Goal: Task Accomplishment & Management: Use online tool/utility

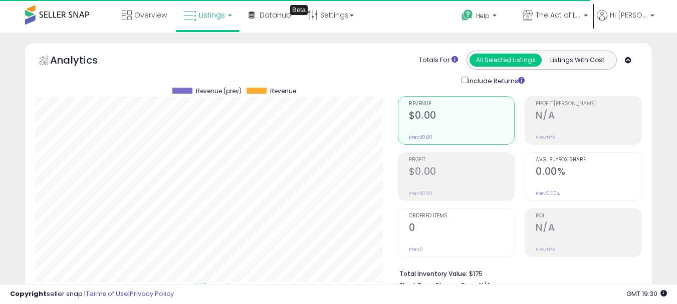
select select "**"
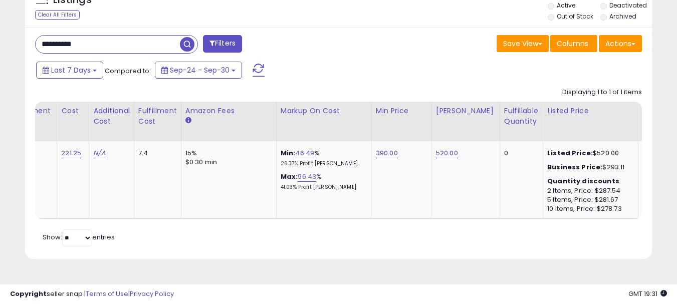
scroll to position [206, 363]
click at [115, 47] on input "**********" at bounding box center [108, 45] width 144 height 18
click at [113, 43] on input "**********" at bounding box center [108, 45] width 144 height 18
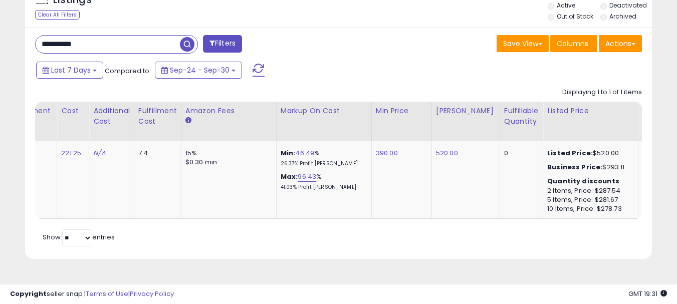
paste input "text"
type input "**********"
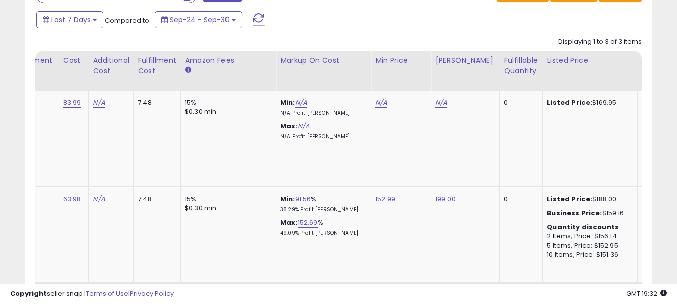
scroll to position [419, 0]
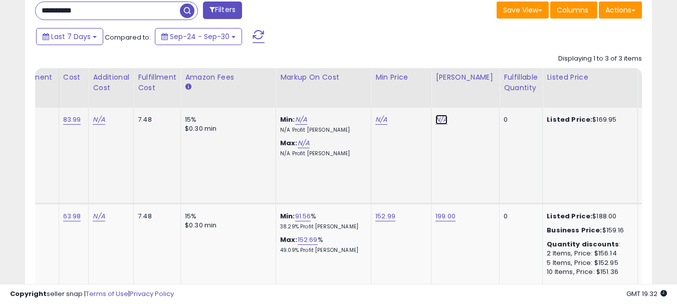
click at [438, 120] on link "N/A" at bounding box center [442, 120] width 12 height 10
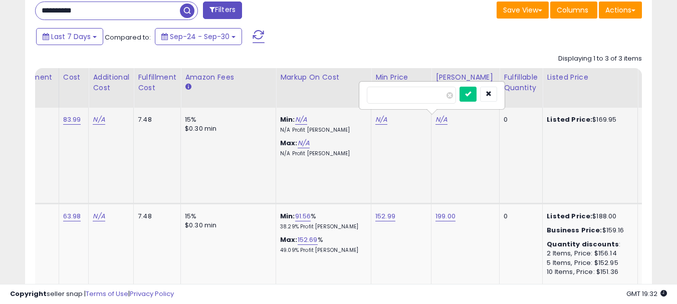
type input "***"
click button "submit" at bounding box center [468, 94] width 17 height 15
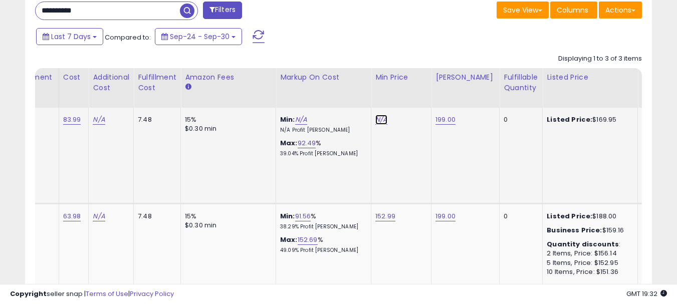
click at [376, 120] on link "N/A" at bounding box center [382, 120] width 12 height 10
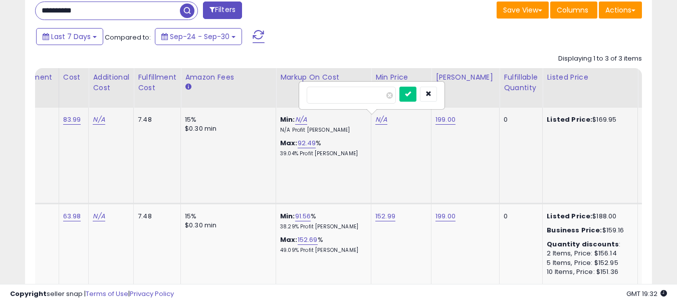
type input "******"
click button "submit" at bounding box center [408, 94] width 17 height 15
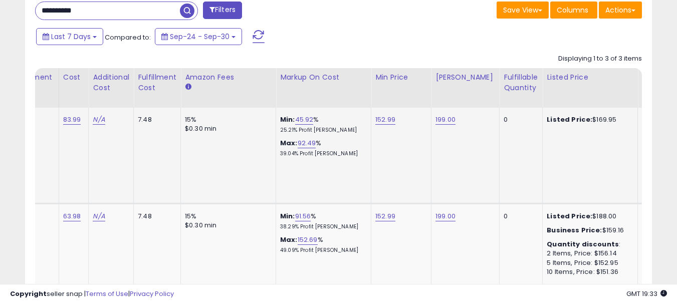
scroll to position [0, 114]
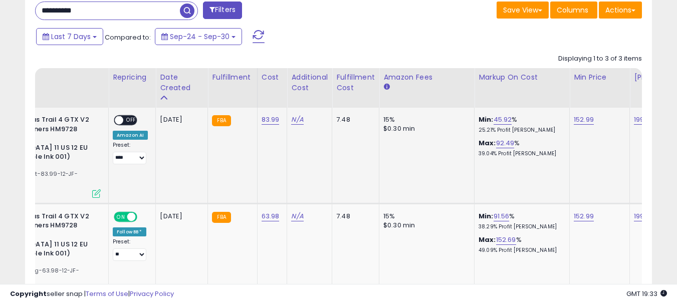
click at [125, 118] on span "OFF" at bounding box center [131, 120] width 16 height 9
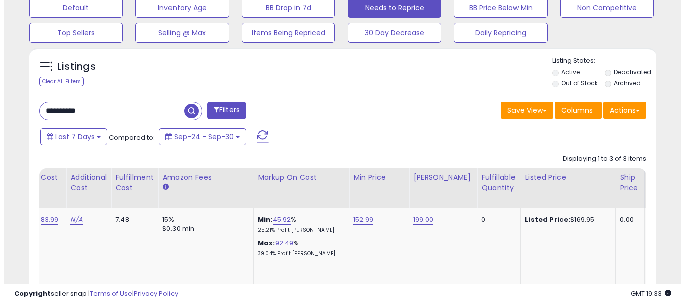
scroll to position [268, 0]
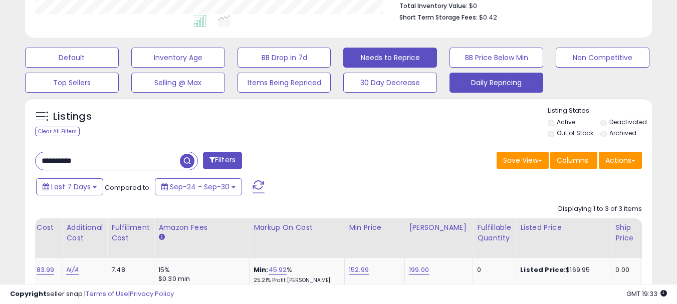
click at [508, 84] on button "Daily Repricing" at bounding box center [497, 83] width 94 height 20
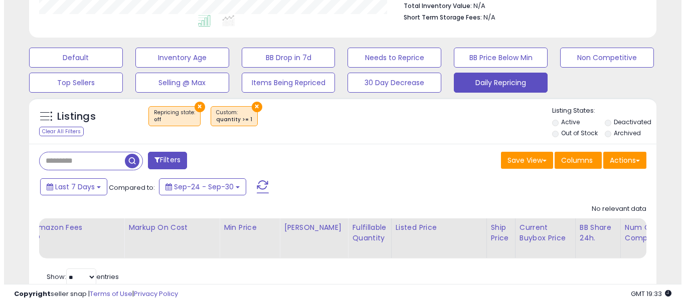
scroll to position [206, 363]
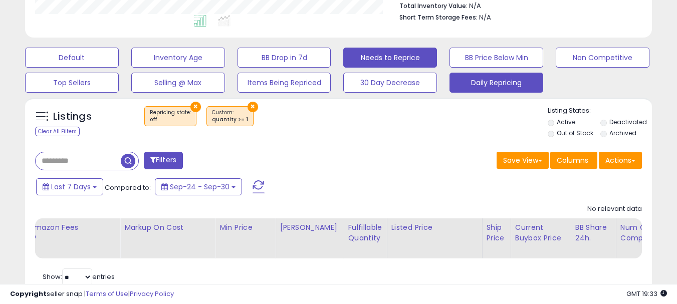
click at [393, 57] on button "Needs to Reprice" at bounding box center [391, 58] width 94 height 20
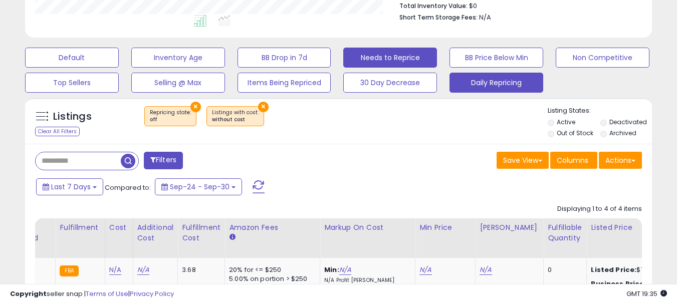
click at [477, 86] on button "Daily Repricing" at bounding box center [497, 83] width 94 height 20
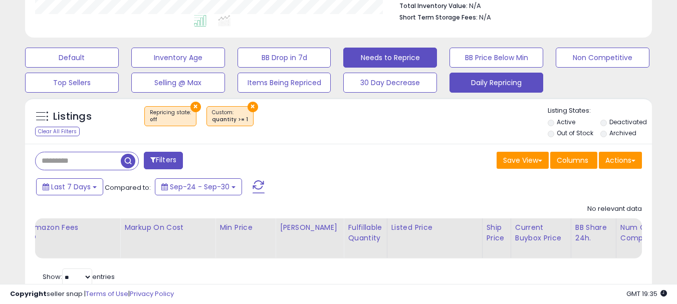
click at [388, 55] on button "Needs to Reprice" at bounding box center [391, 58] width 94 height 20
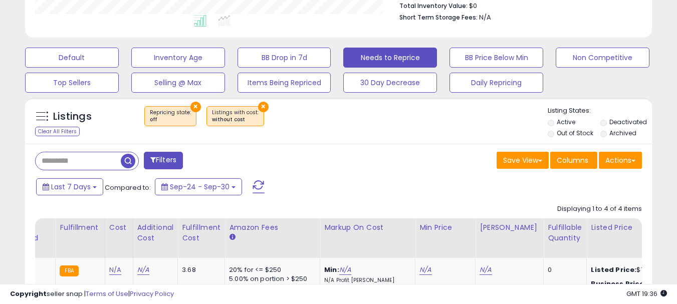
click at [258, 107] on button "×" at bounding box center [263, 107] width 11 height 11
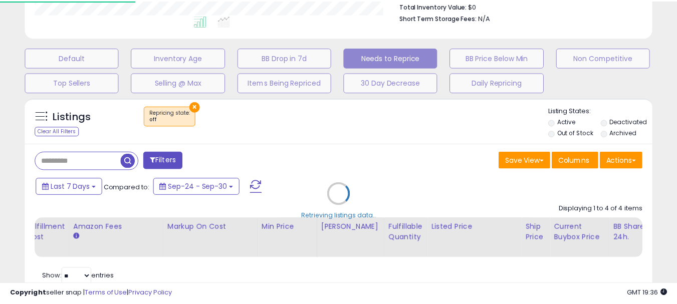
scroll to position [206, 367]
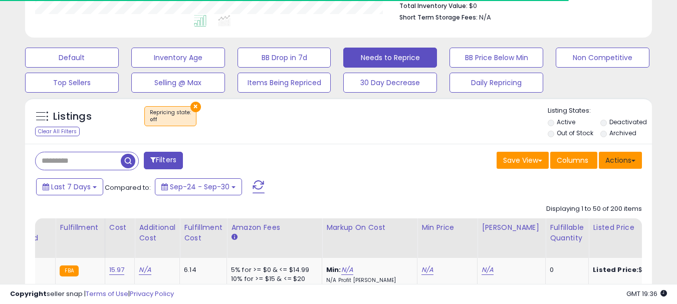
click at [626, 160] on button "Actions" at bounding box center [620, 160] width 43 height 17
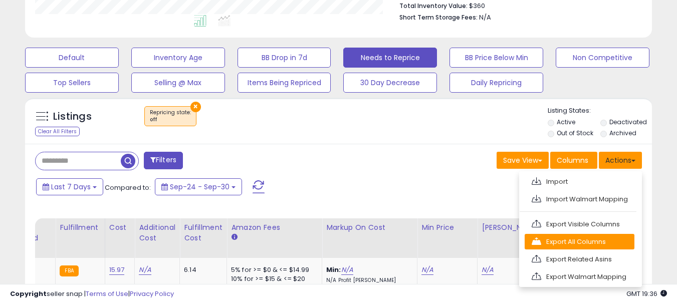
scroll to position [206, 363]
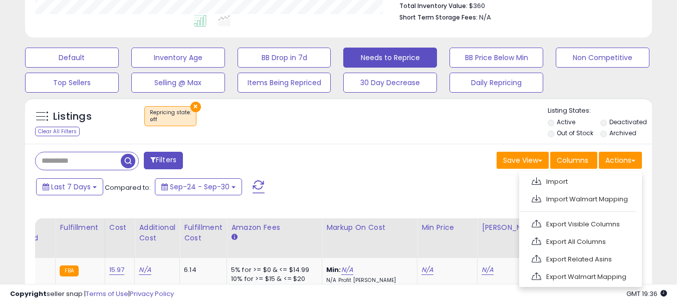
click at [581, 226] on link "Export Visible Columns" at bounding box center [580, 225] width 110 height 16
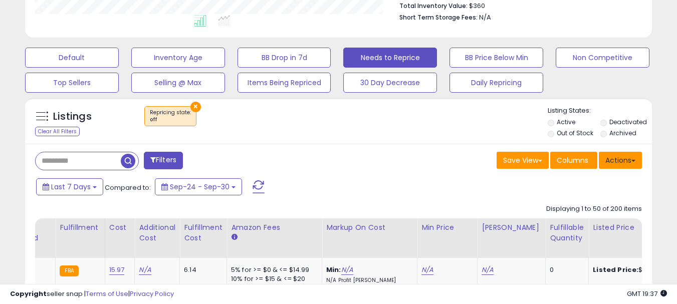
scroll to position [360, 0]
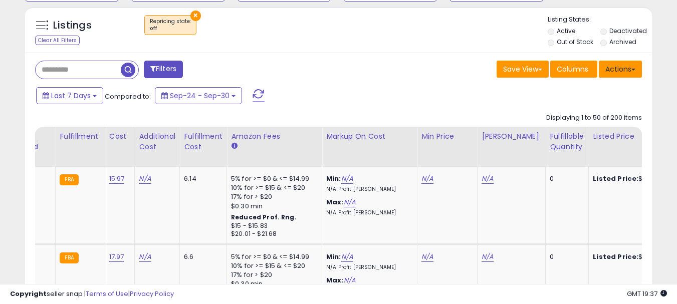
click at [623, 62] on button "Actions" at bounding box center [620, 69] width 43 height 17
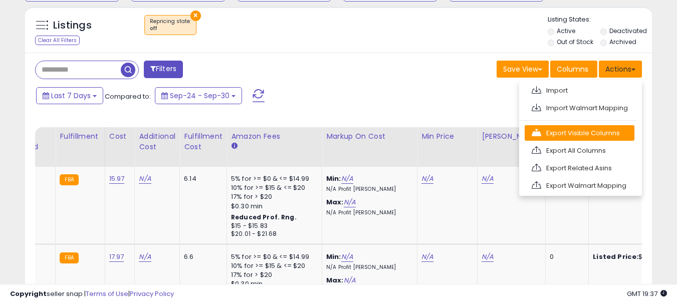
scroll to position [369, 0]
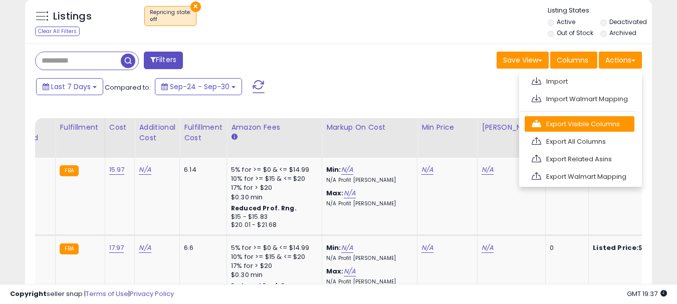
click at [577, 120] on link "Export Visible Columns" at bounding box center [580, 124] width 110 height 16
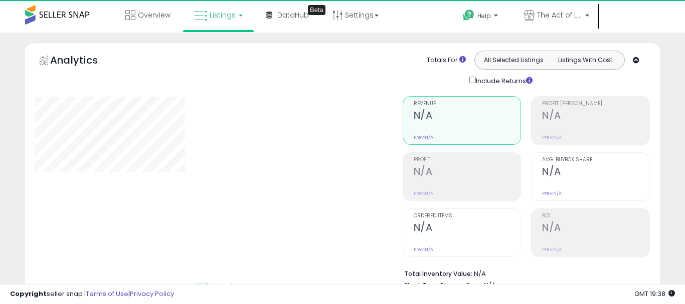
select select "**"
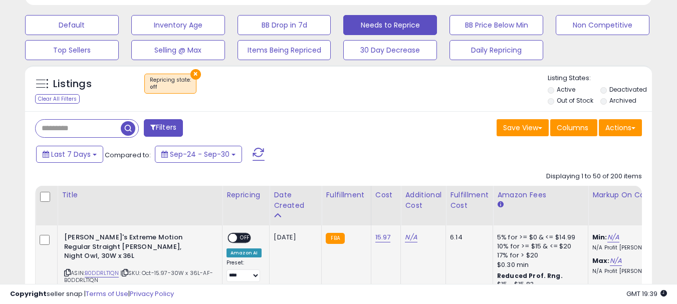
scroll to position [401, 0]
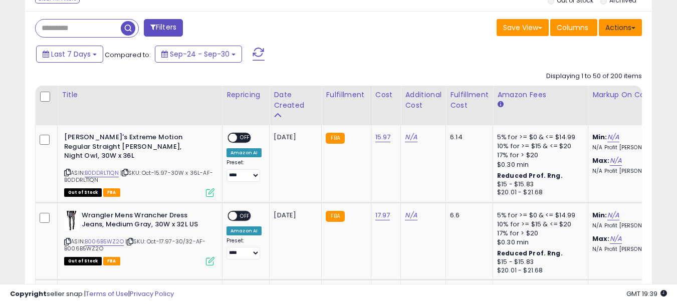
click at [619, 31] on button "Actions" at bounding box center [620, 27] width 43 height 17
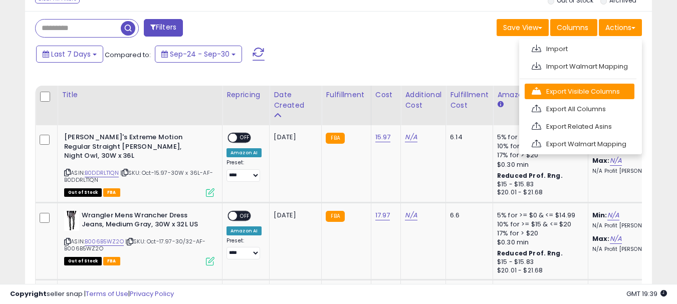
click at [577, 88] on link "Export Visible Columns" at bounding box center [580, 92] width 110 height 16
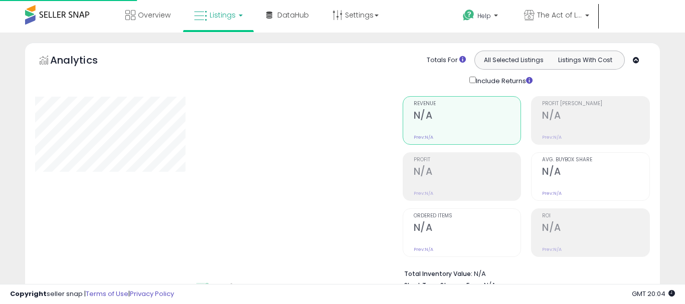
select select "**"
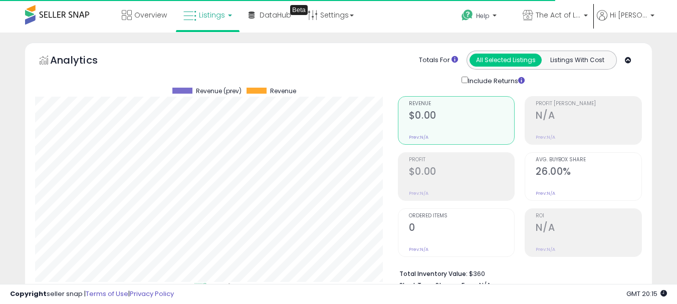
scroll to position [1, 0]
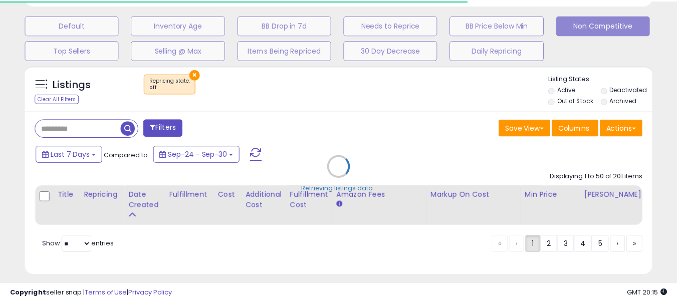
scroll to position [0, 0]
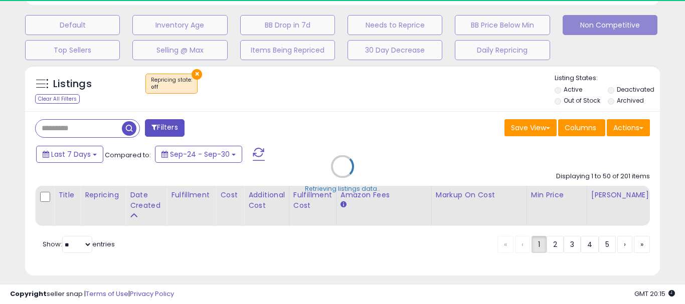
click at [632, 127] on div "Retrieving listings data.." at bounding box center [343, 174] width 650 height 228
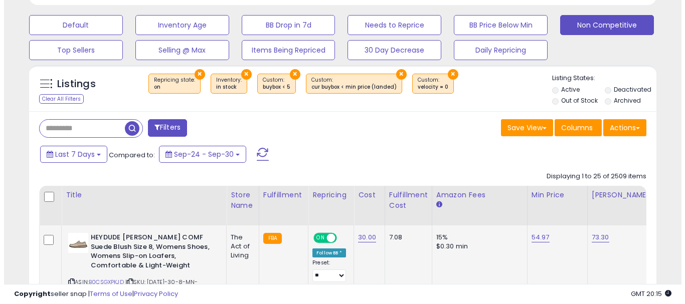
scroll to position [501266, 501108]
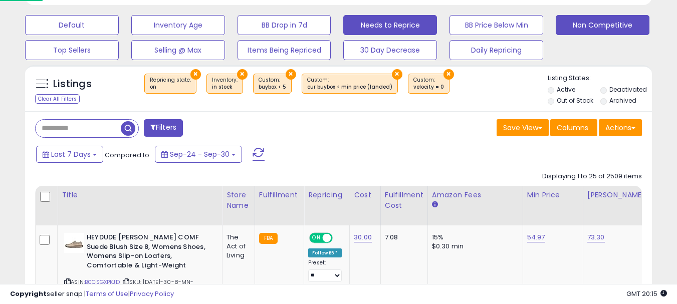
click at [393, 26] on button "Needs to Reprice" at bounding box center [391, 25] width 94 height 20
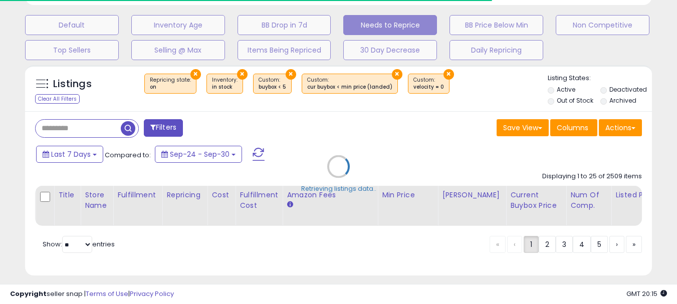
scroll to position [206, 363]
select select "**"
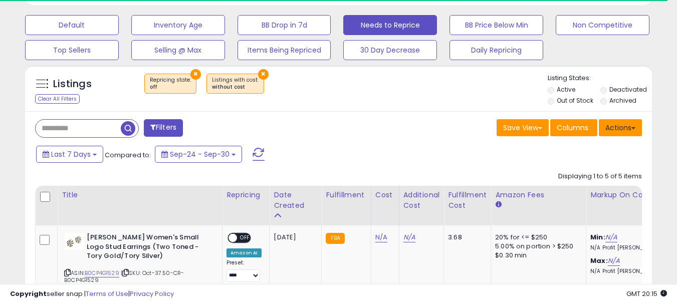
click at [622, 131] on button "Actions" at bounding box center [620, 127] width 43 height 17
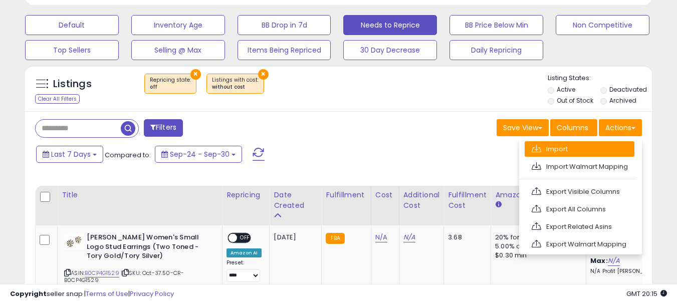
click at [568, 150] on link "Import" at bounding box center [580, 149] width 110 height 16
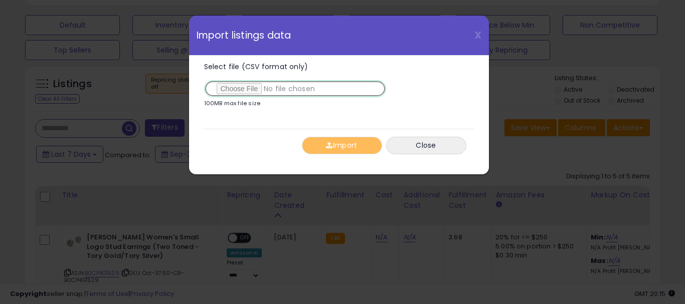
click at [255, 90] on input "Select file (CSV format only)" at bounding box center [295, 88] width 182 height 17
type input "**********"
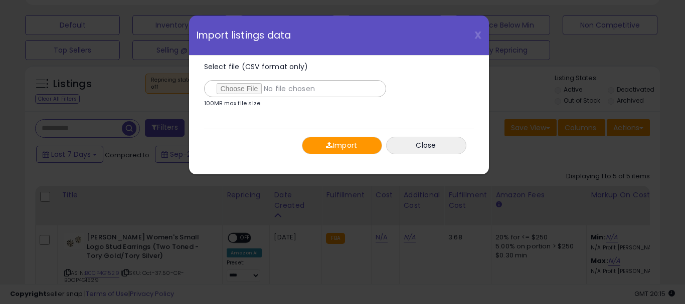
click at [337, 151] on button "Import" at bounding box center [342, 146] width 80 height 18
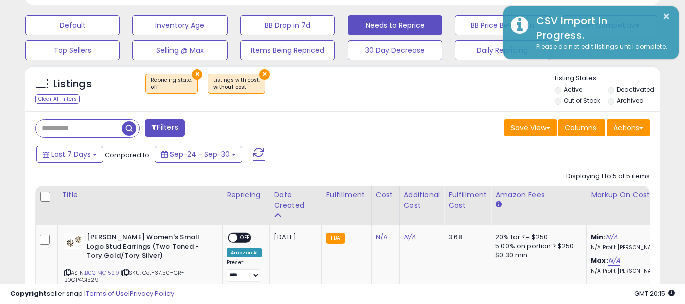
scroll to position [501266, 501108]
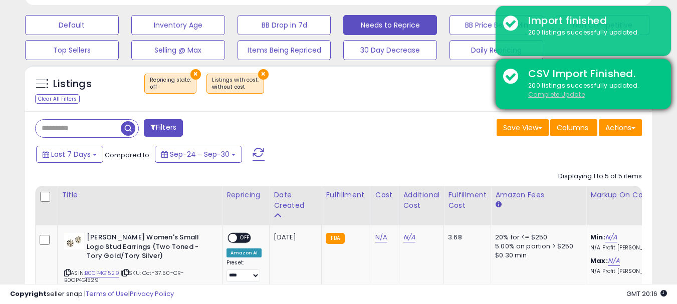
click at [538, 94] on u "Complete Update" at bounding box center [557, 94] width 57 height 9
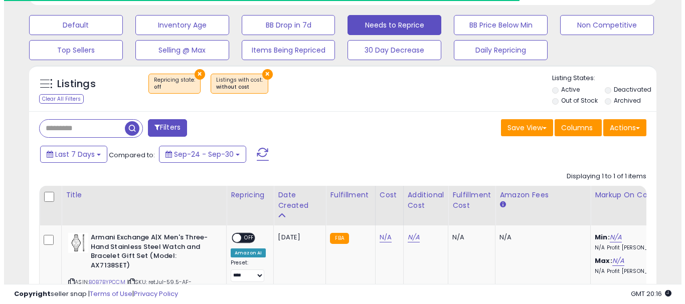
scroll to position [206, 363]
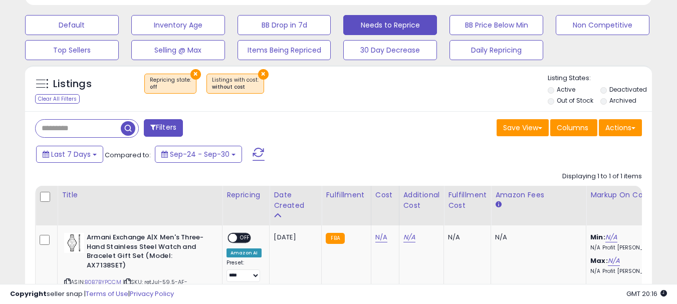
click at [258, 72] on button "×" at bounding box center [263, 74] width 11 height 11
click at [193, 74] on button "×" at bounding box center [196, 74] width 11 height 11
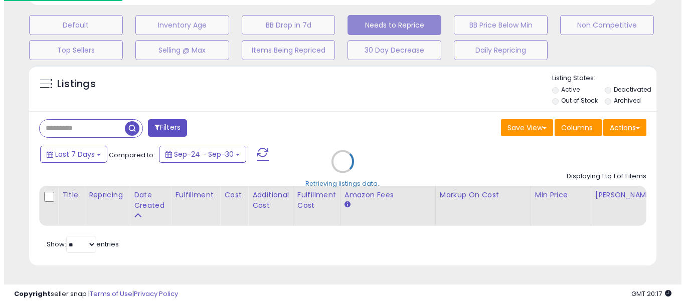
scroll to position [206, 367]
